Goal: Browse casually: Explore the website without a specific task or goal

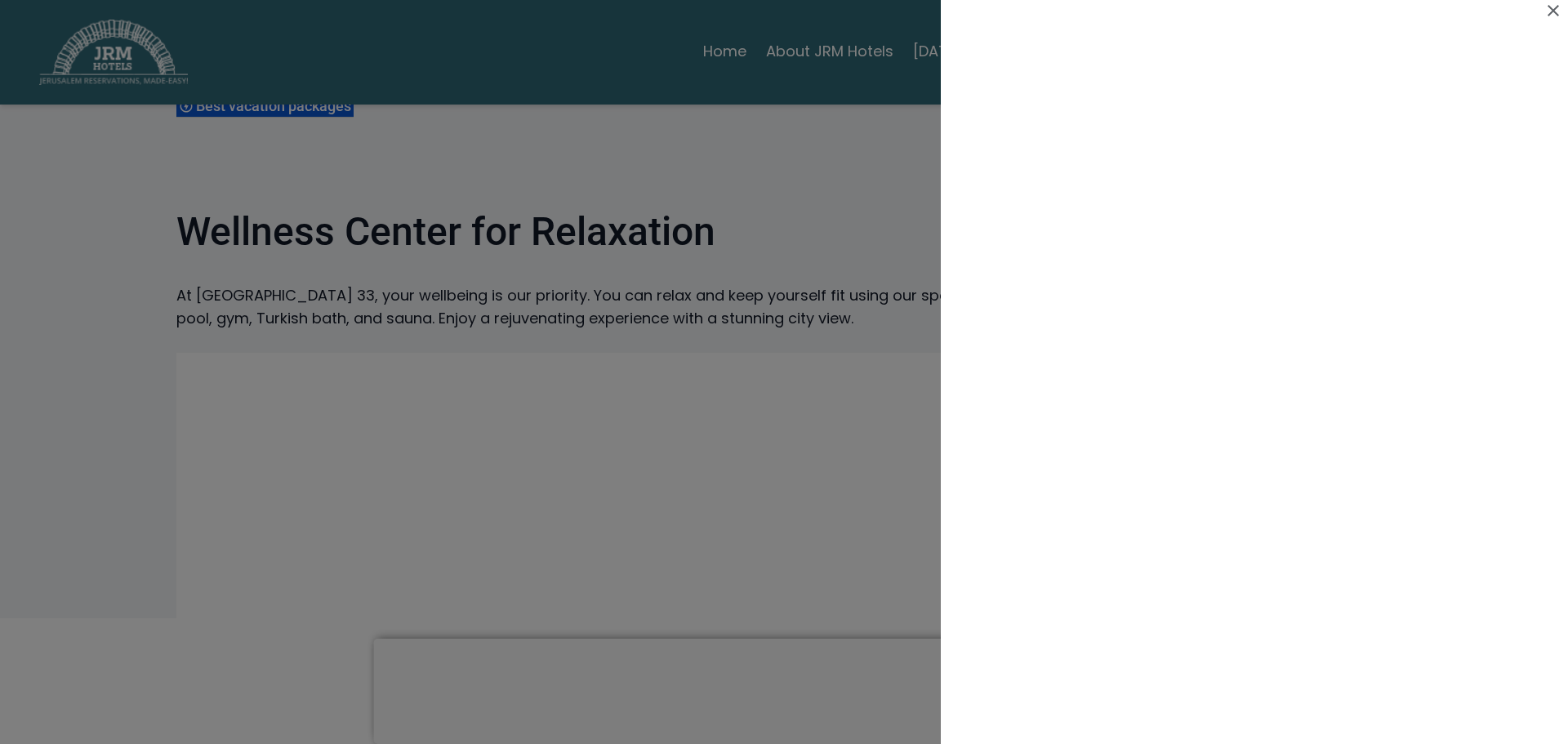
scroll to position [490, 0]
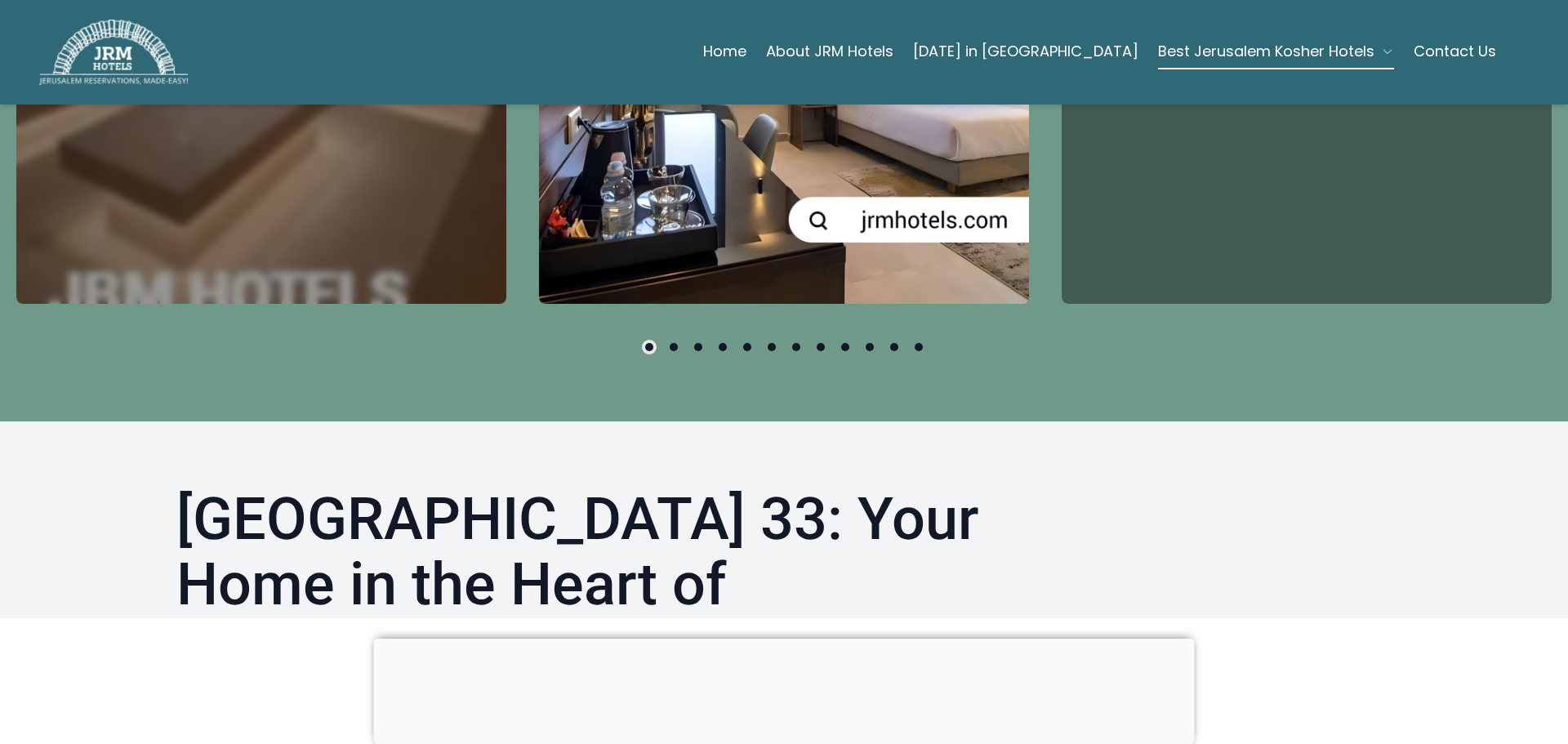
scroll to position [653, 0]
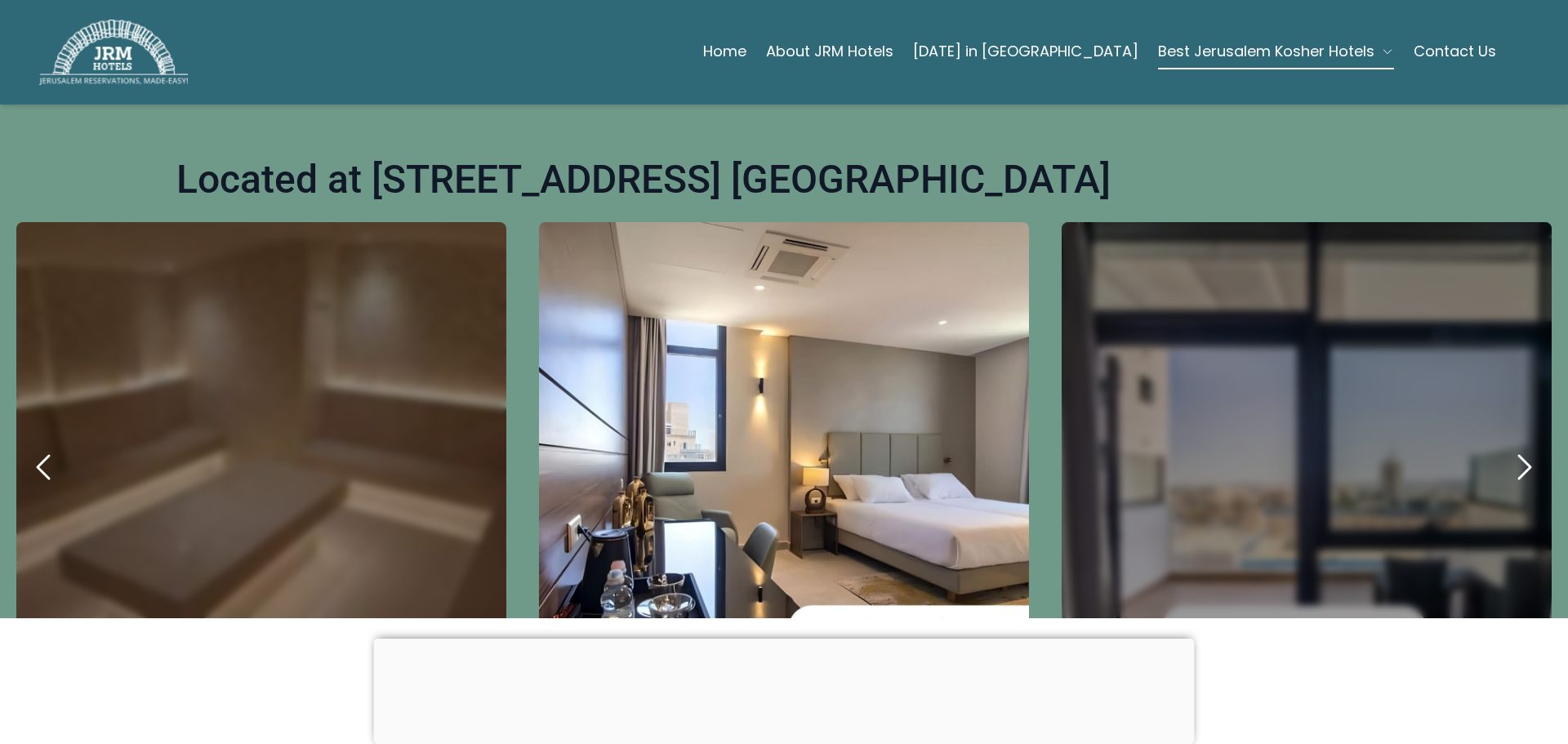
click at [1507, 448] on icon "next" at bounding box center [1523, 467] width 39 height 39
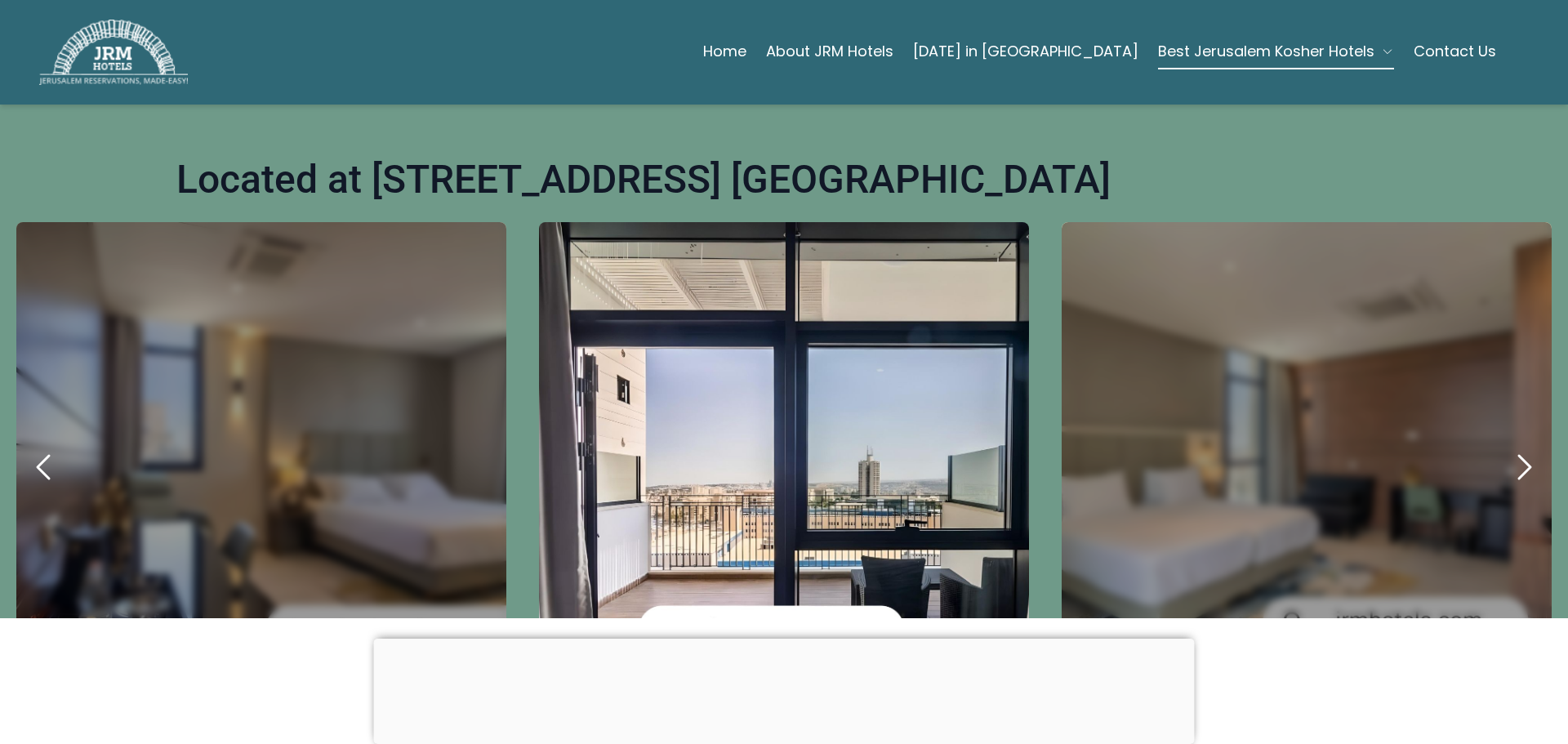
click at [1507, 448] on icon "next" at bounding box center [1523, 467] width 39 height 39
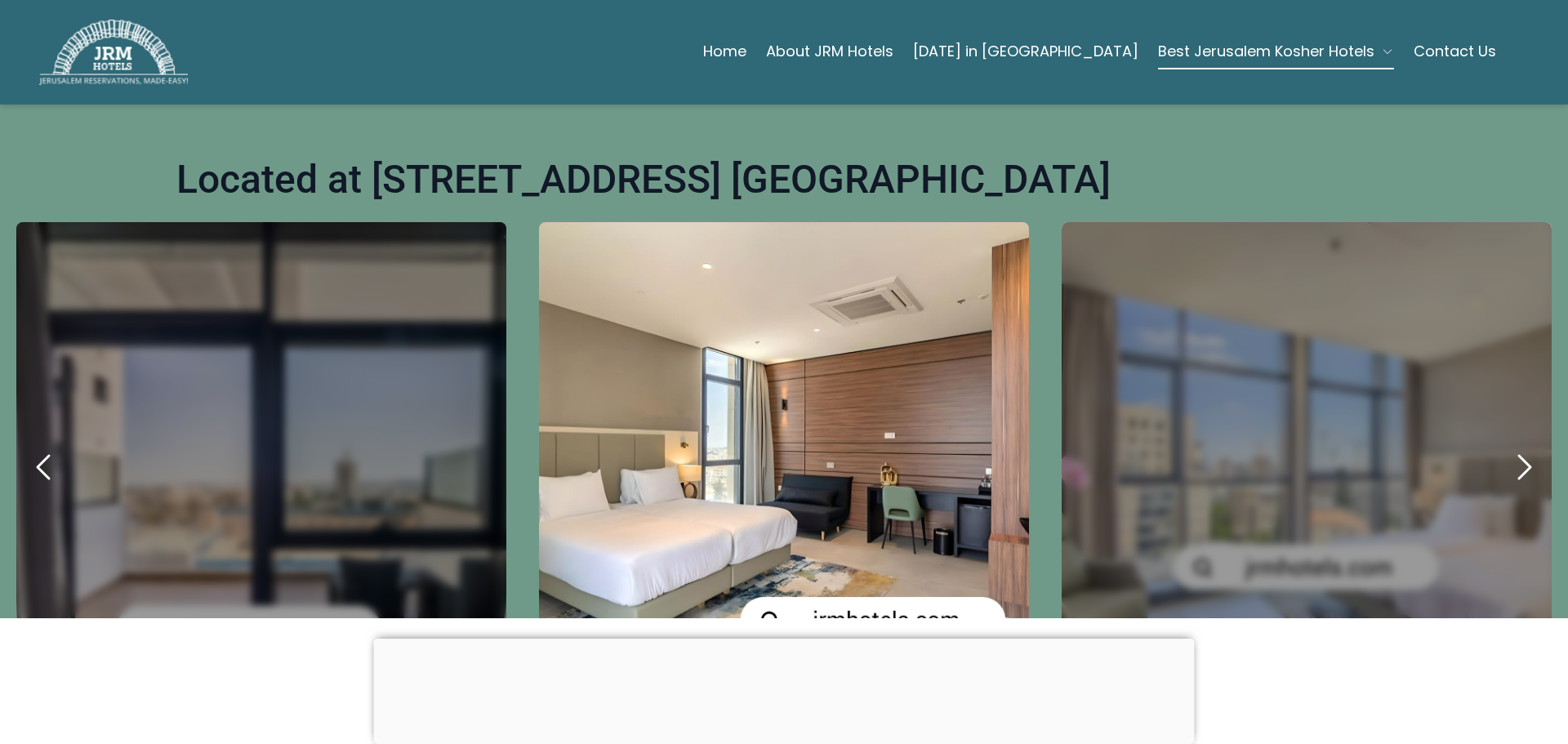
click at [1507, 448] on icon "next" at bounding box center [1523, 467] width 39 height 39
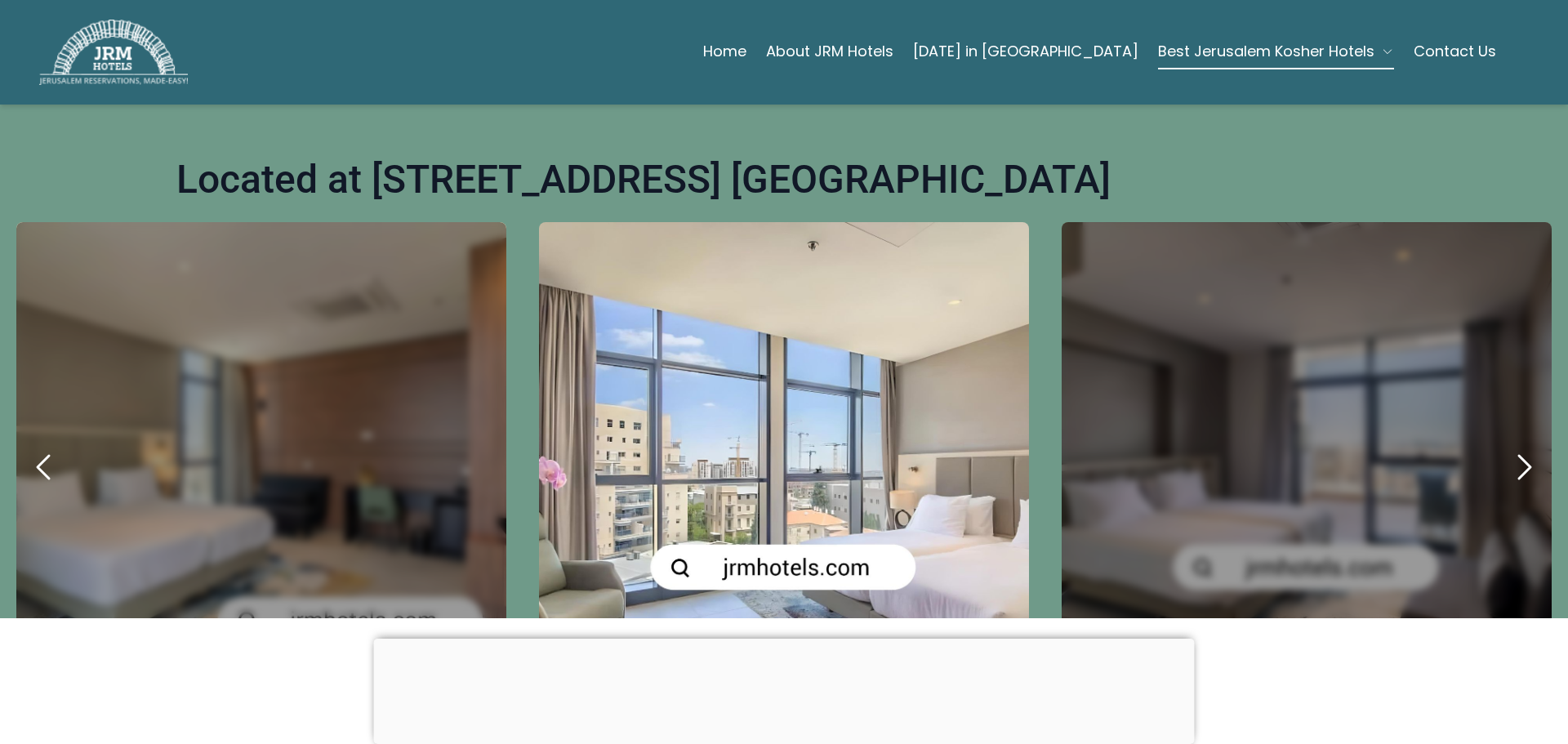
click at [1507, 448] on icon "next" at bounding box center [1523, 467] width 39 height 39
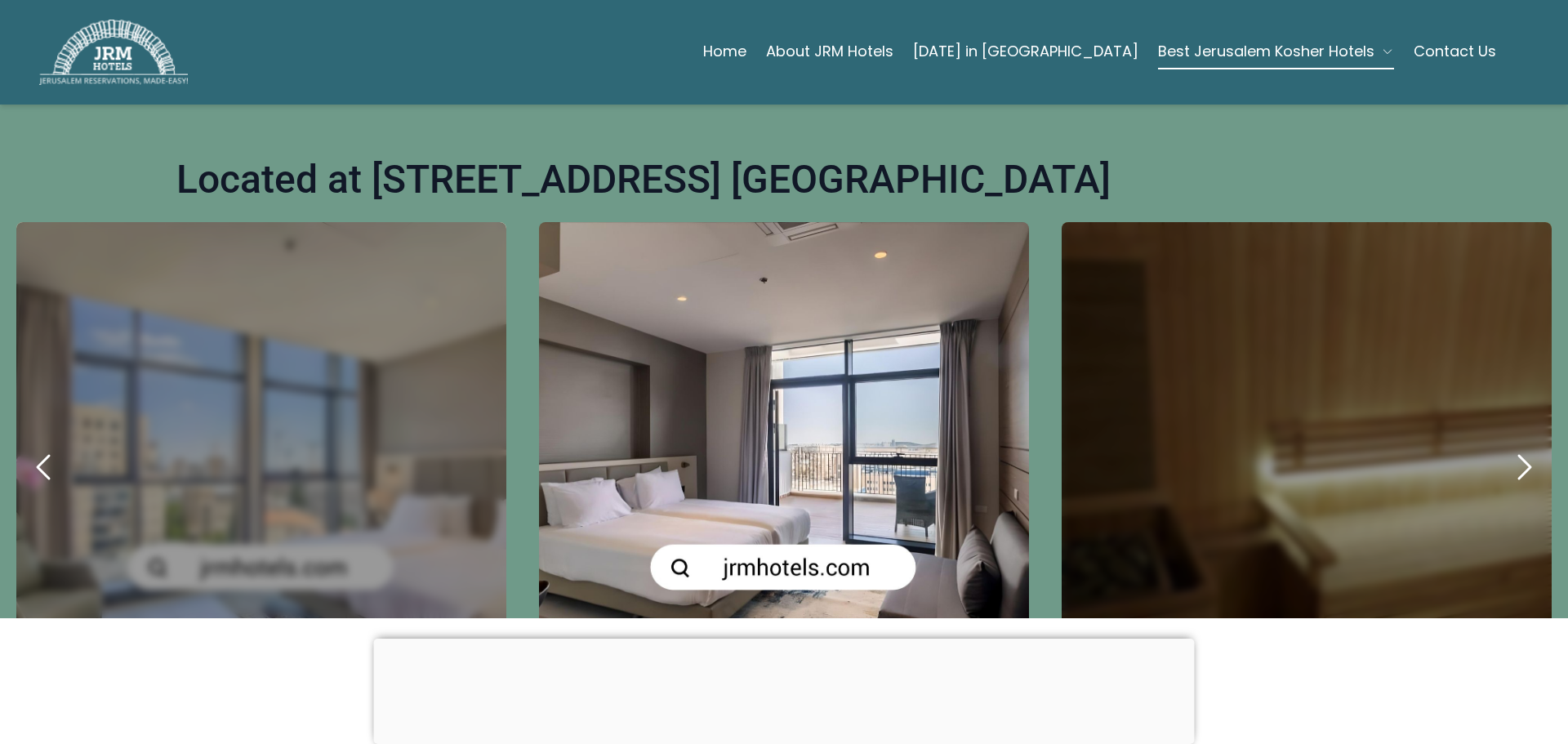
click at [1507, 448] on icon "next" at bounding box center [1523, 467] width 39 height 39
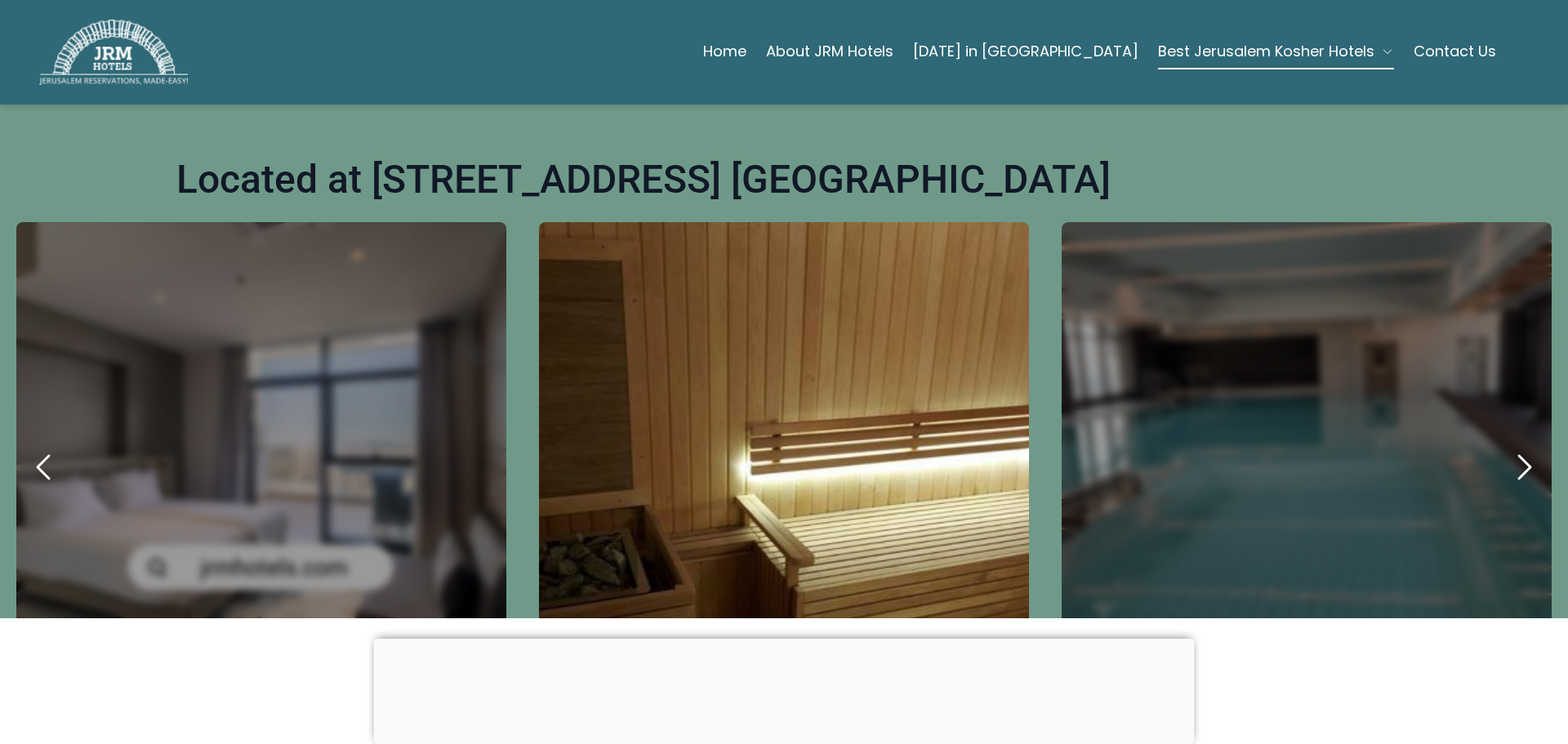
click at [1507, 448] on icon "next" at bounding box center [1523, 467] width 39 height 39
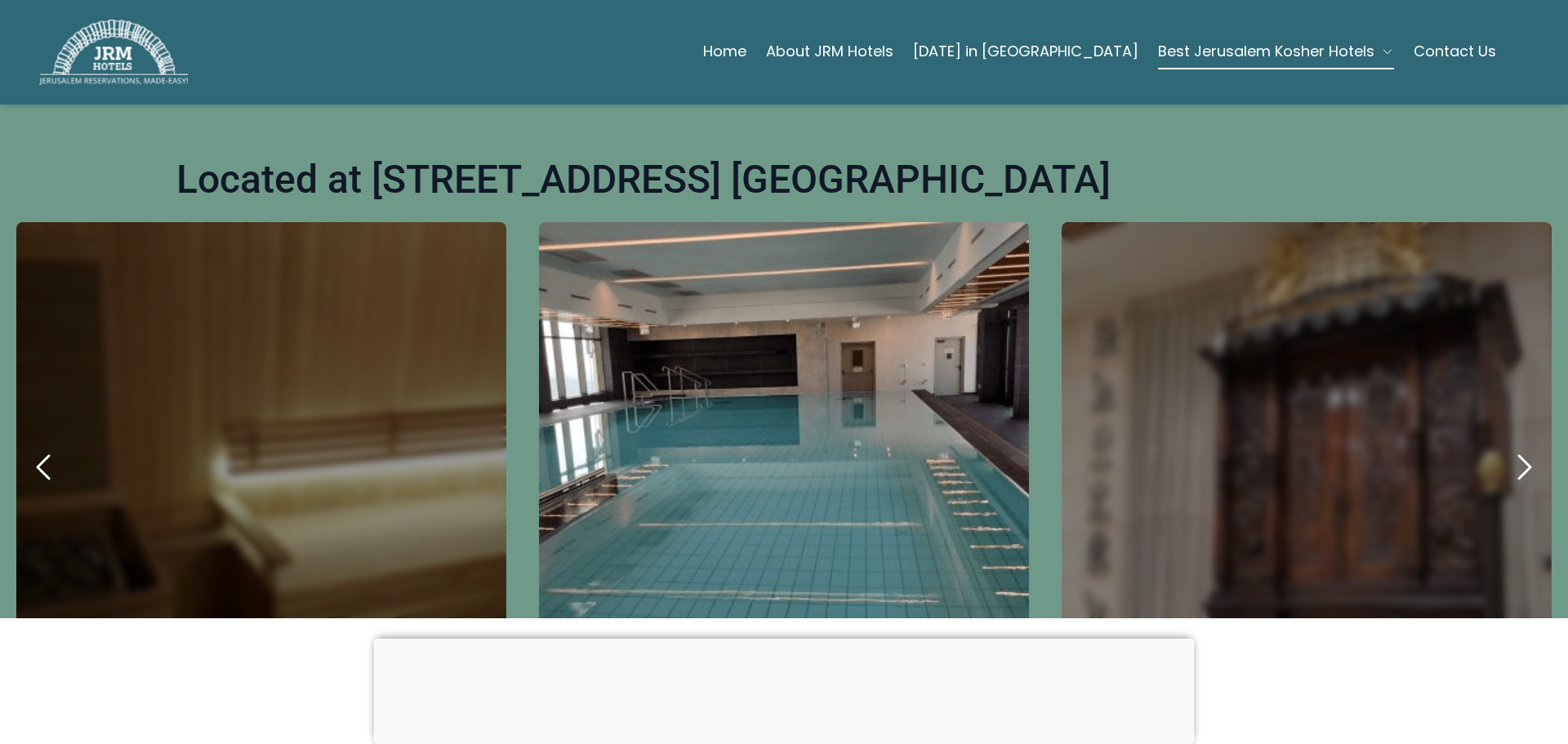
click at [1507, 448] on icon "next" at bounding box center [1523, 467] width 39 height 39
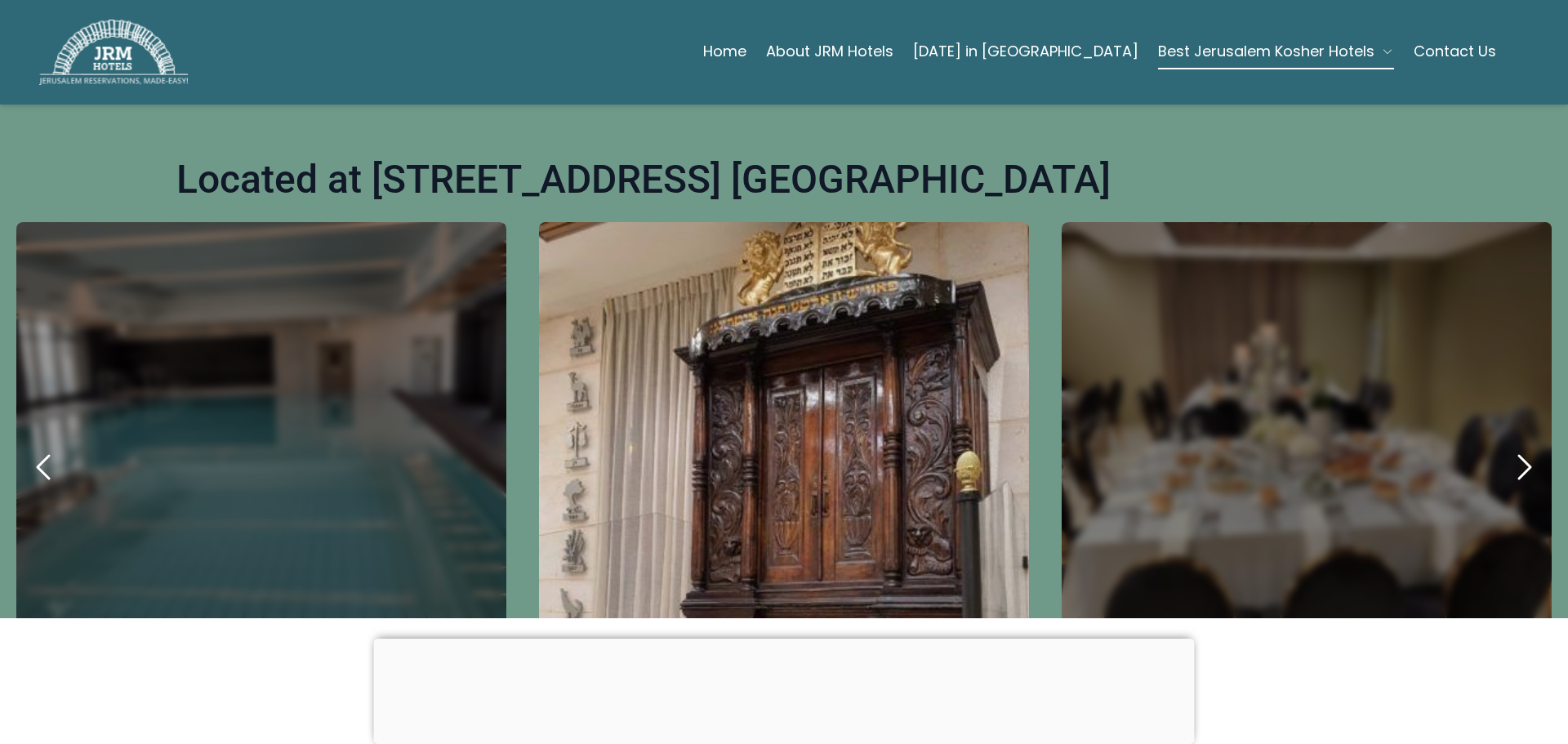
click at [1507, 448] on icon "next" at bounding box center [1523, 467] width 39 height 39
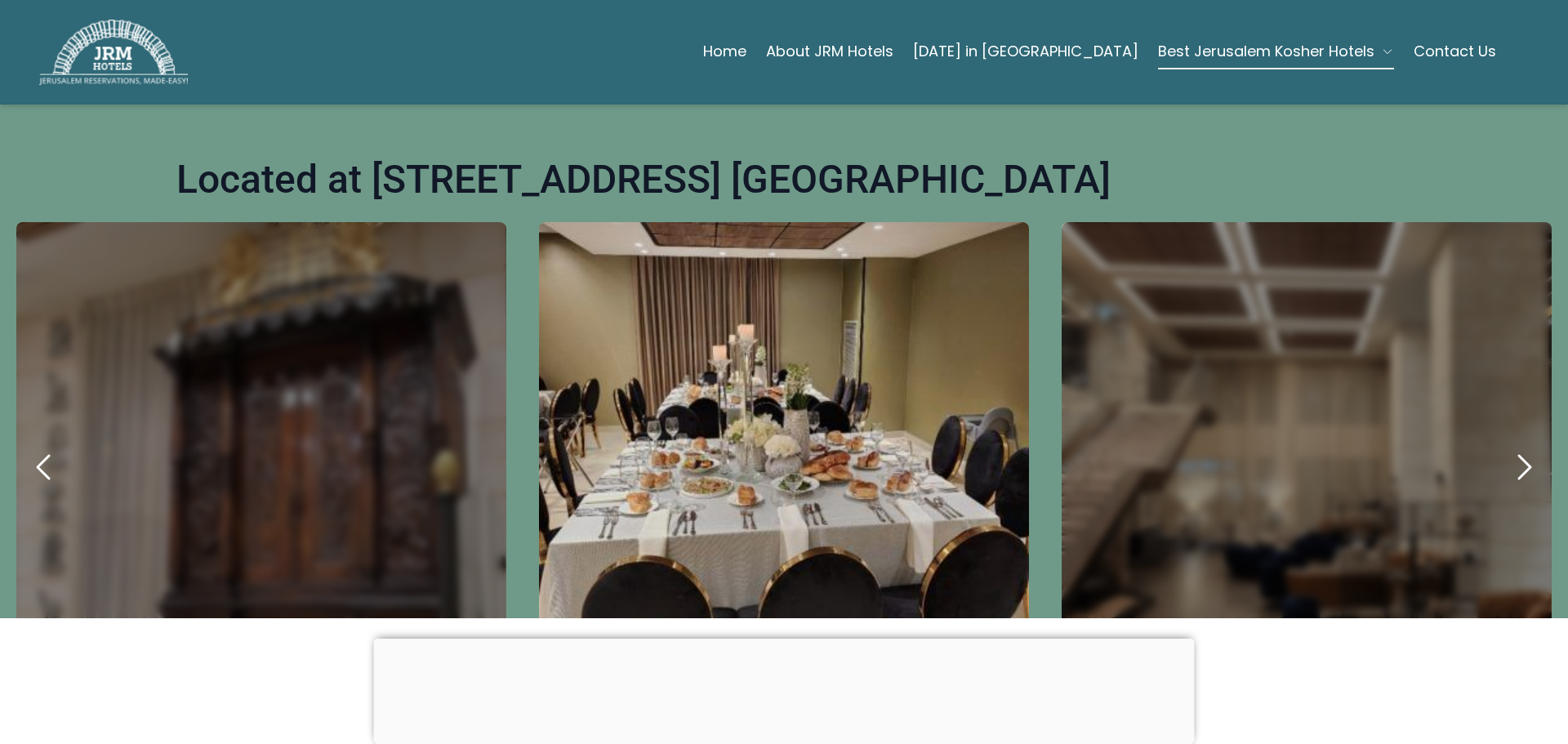
click at [1507, 448] on icon "next" at bounding box center [1523, 467] width 39 height 39
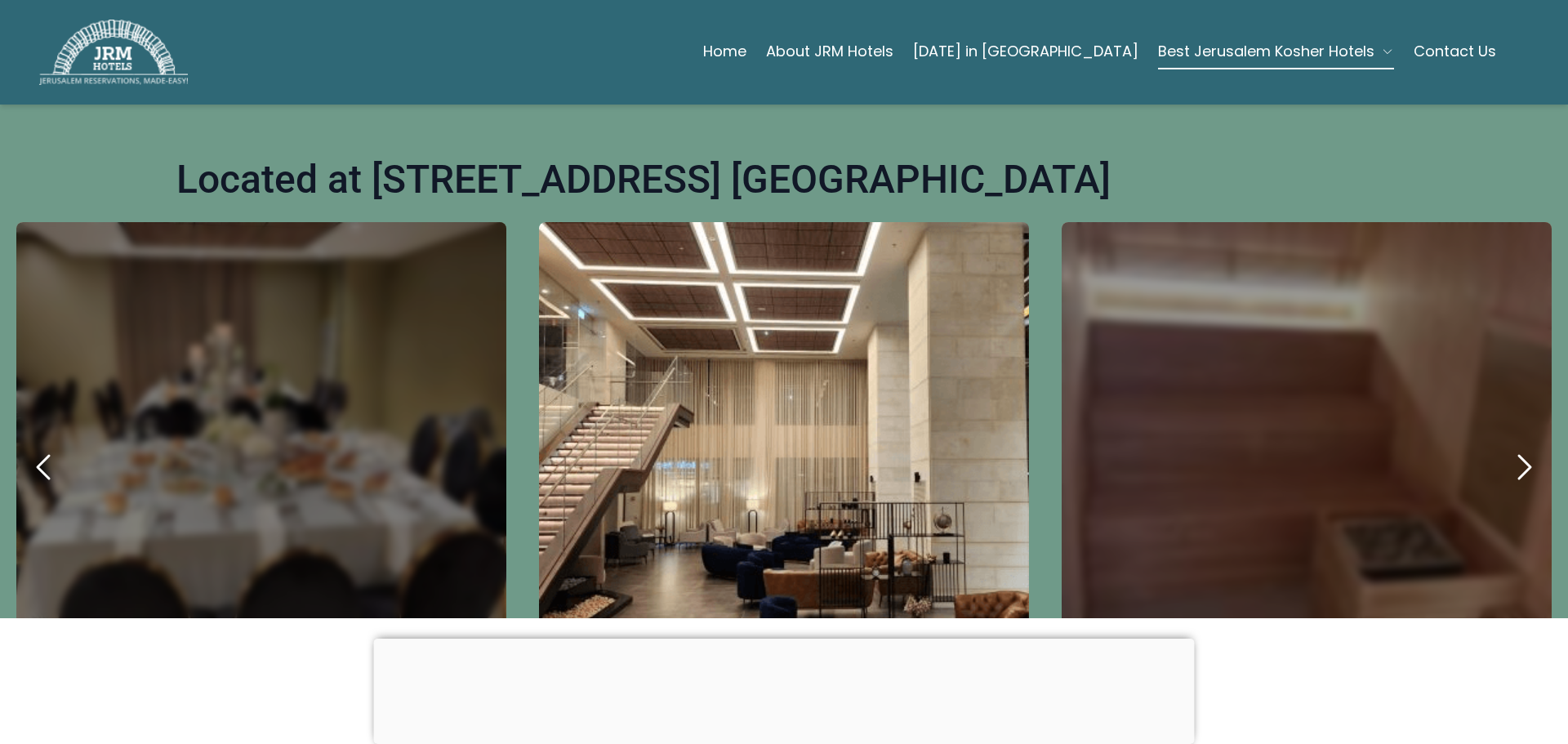
click at [1507, 448] on icon "next" at bounding box center [1523, 467] width 39 height 39
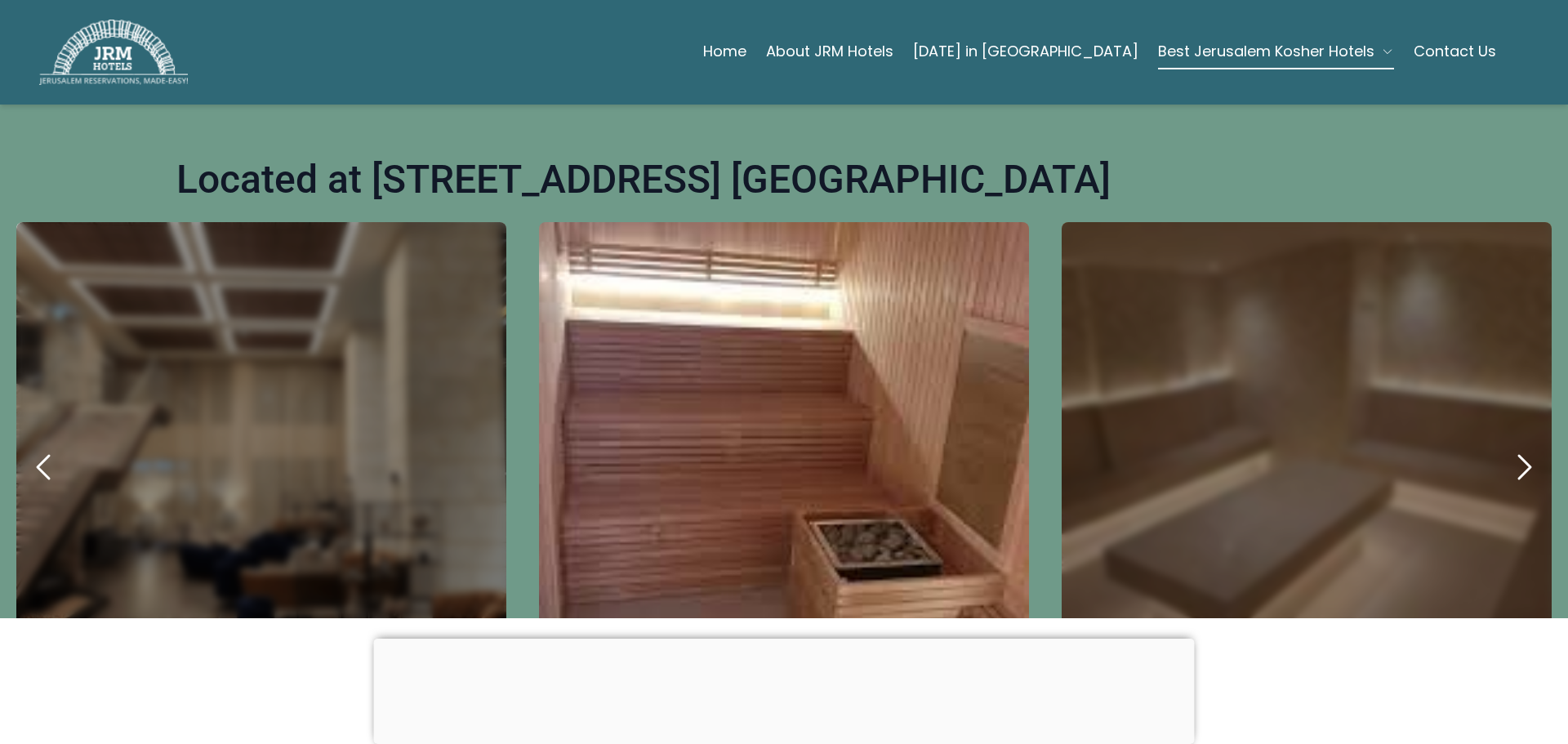
click at [1507, 448] on icon "next" at bounding box center [1523, 467] width 39 height 39
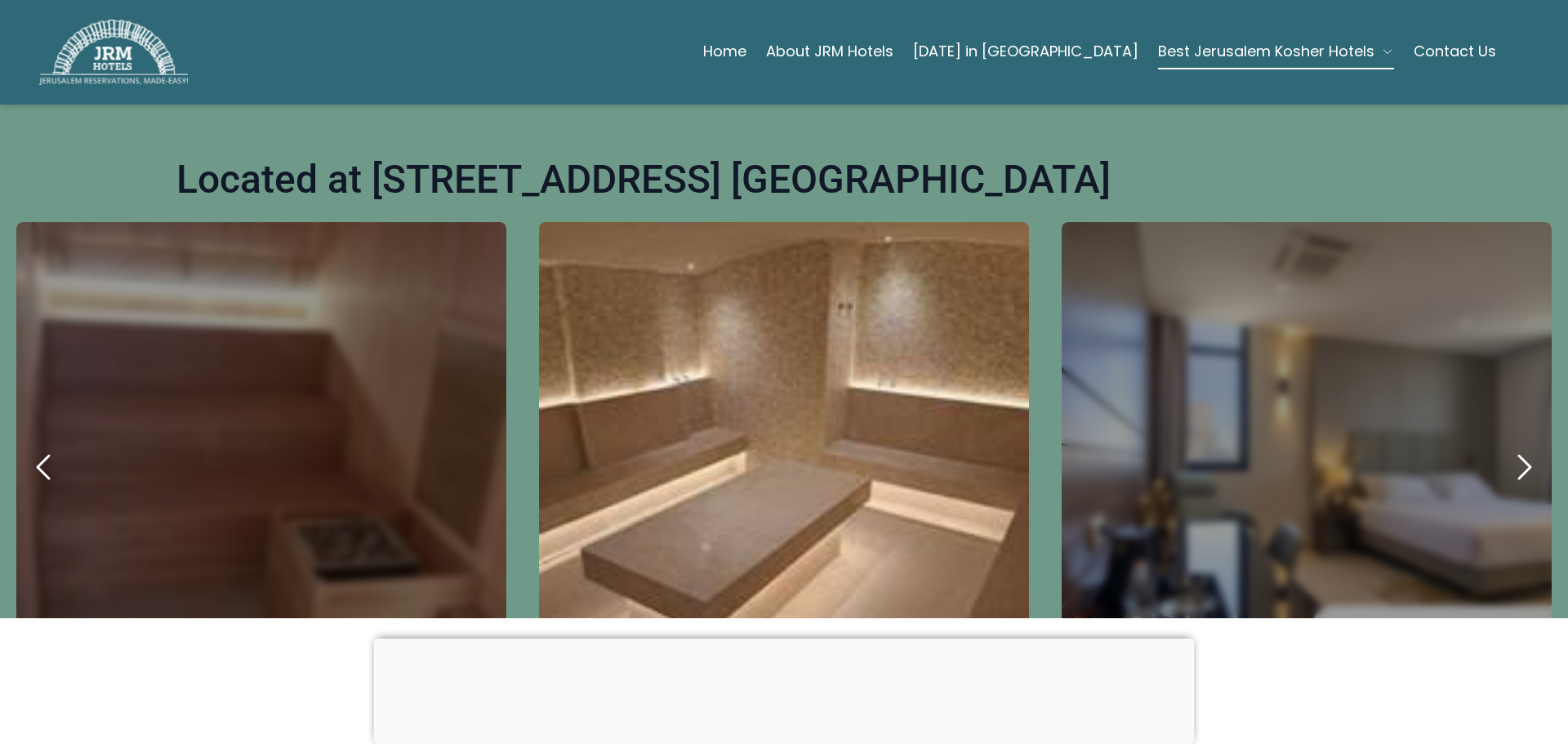
click at [1507, 448] on icon "next" at bounding box center [1523, 467] width 39 height 39
